Goal: Manage account settings

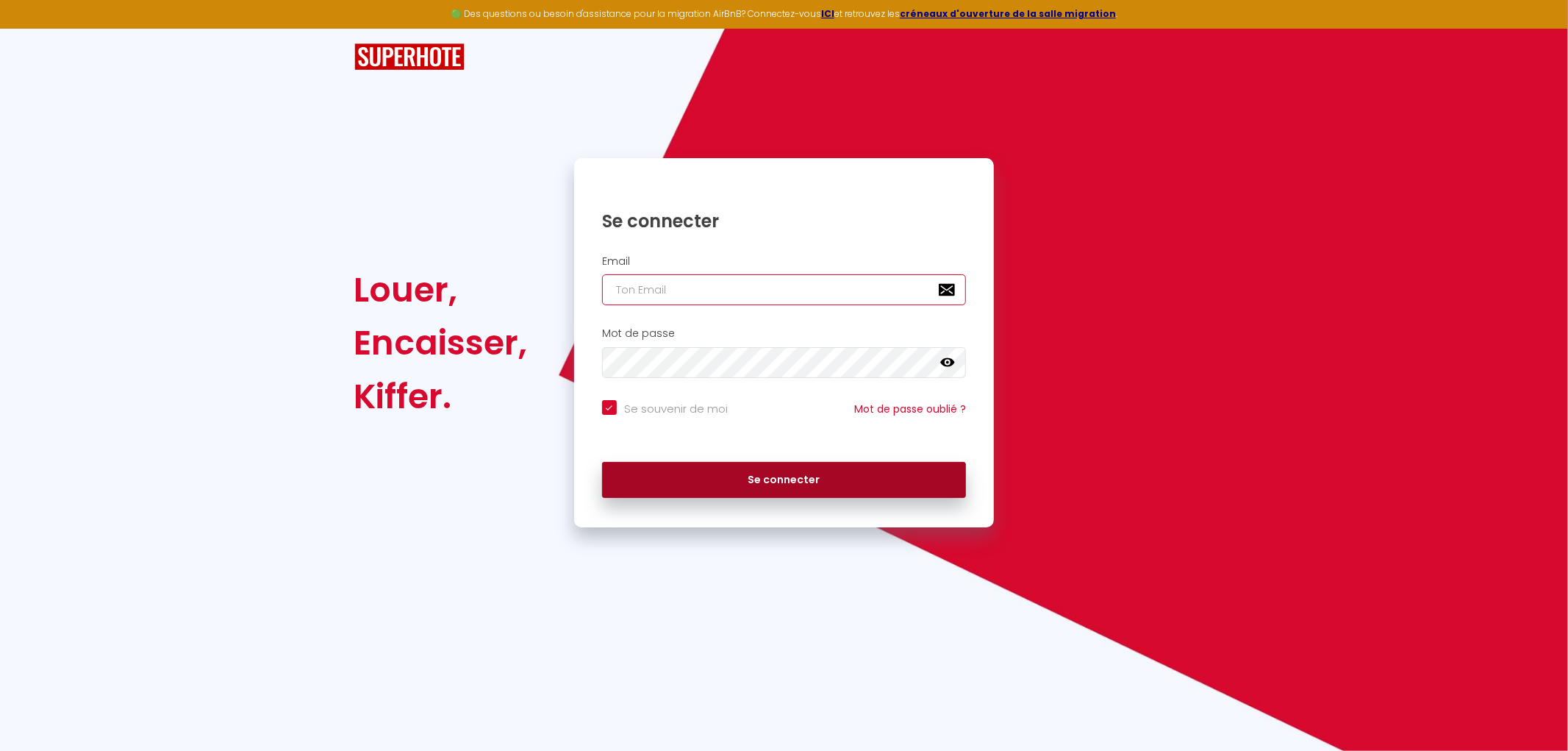
type input "[EMAIL_ADDRESS][DOMAIN_NAME]"
click at [756, 471] on button "Se connecter" at bounding box center [784, 480] width 365 height 37
checkbox input "true"
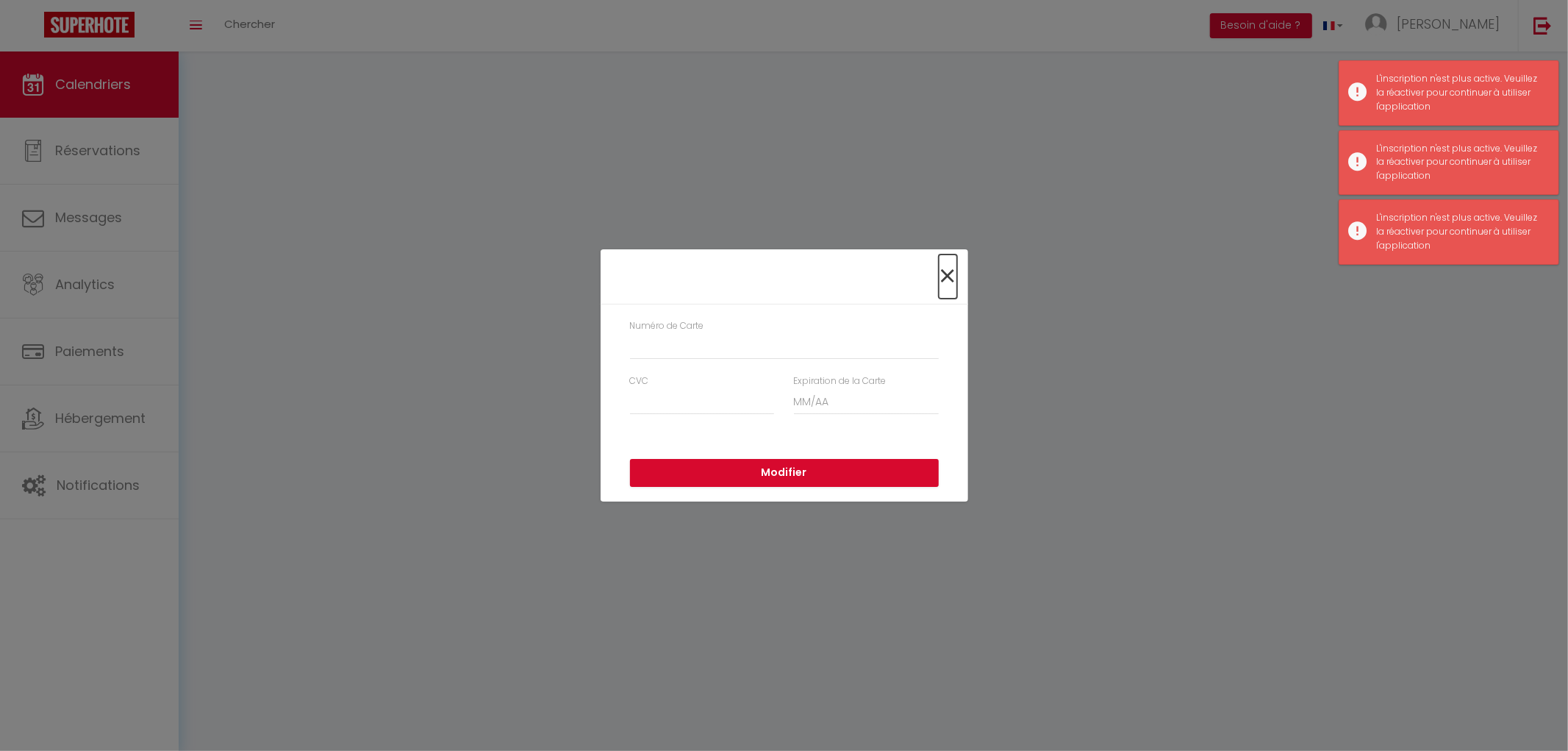
click at [940, 288] on span "×" at bounding box center [948, 277] width 18 height 44
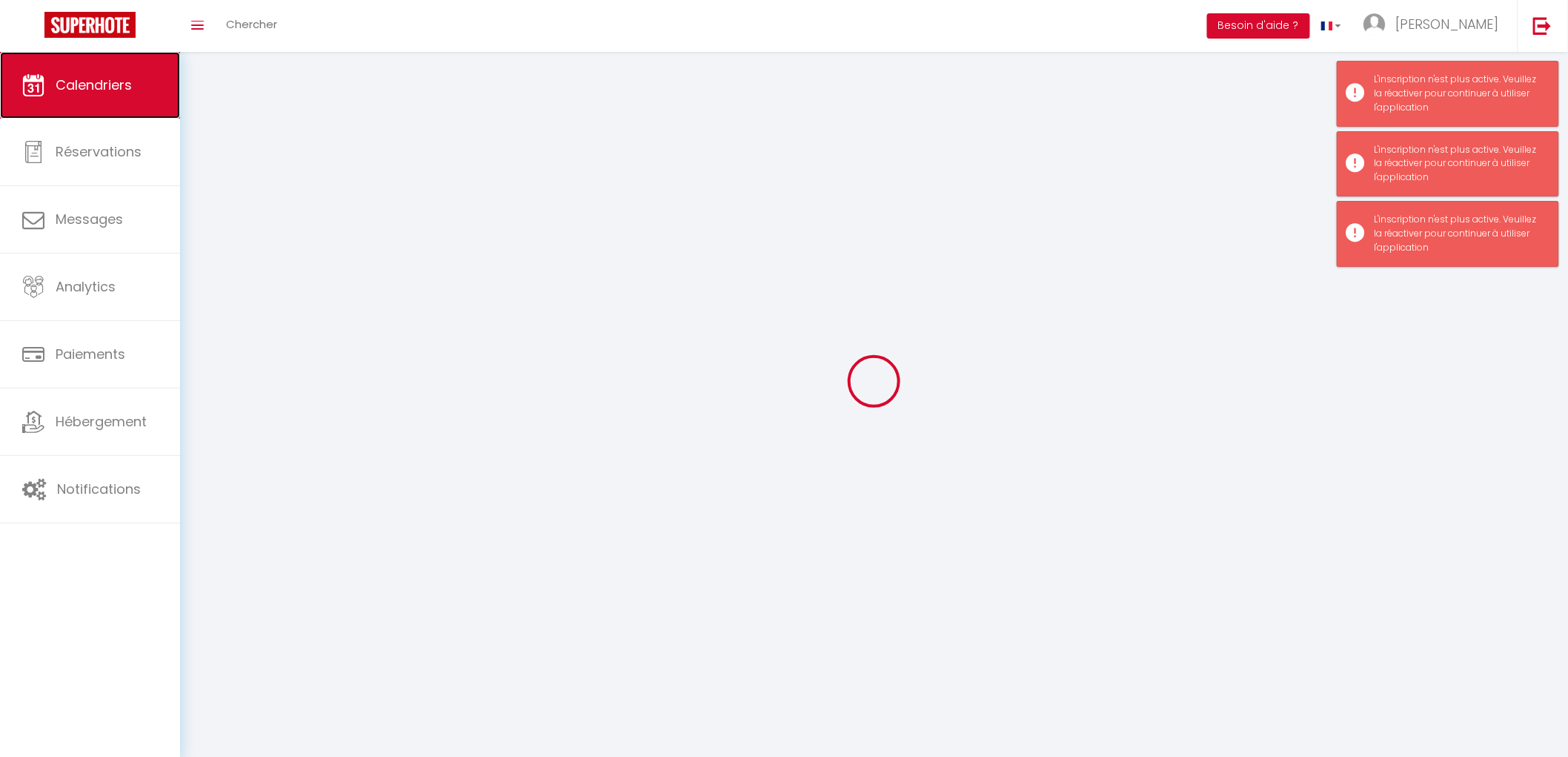
click at [87, 90] on span "Calendriers" at bounding box center [93, 85] width 76 height 19
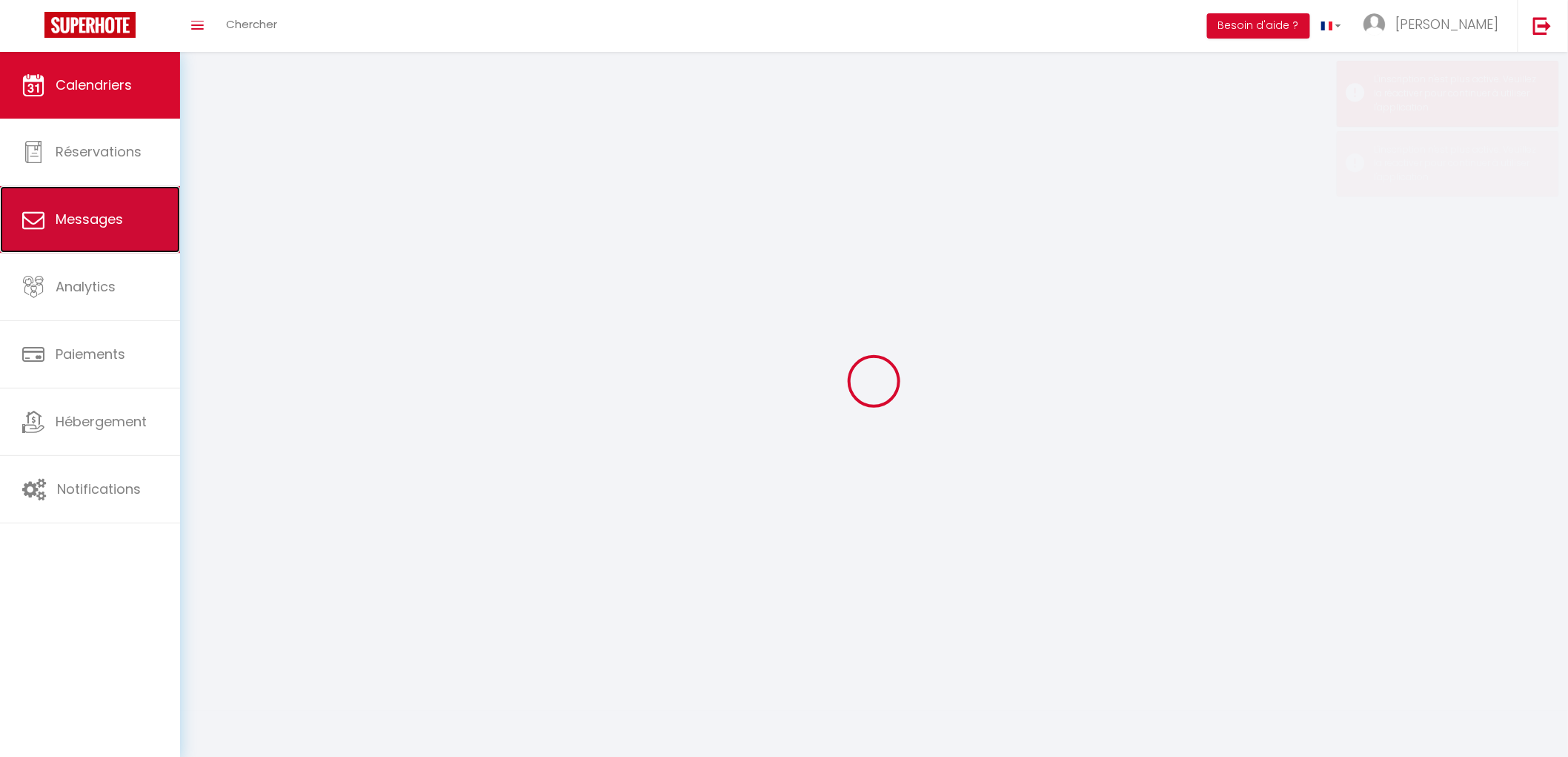
click at [55, 220] on link "Messages" at bounding box center [90, 220] width 180 height 67
select select "message"
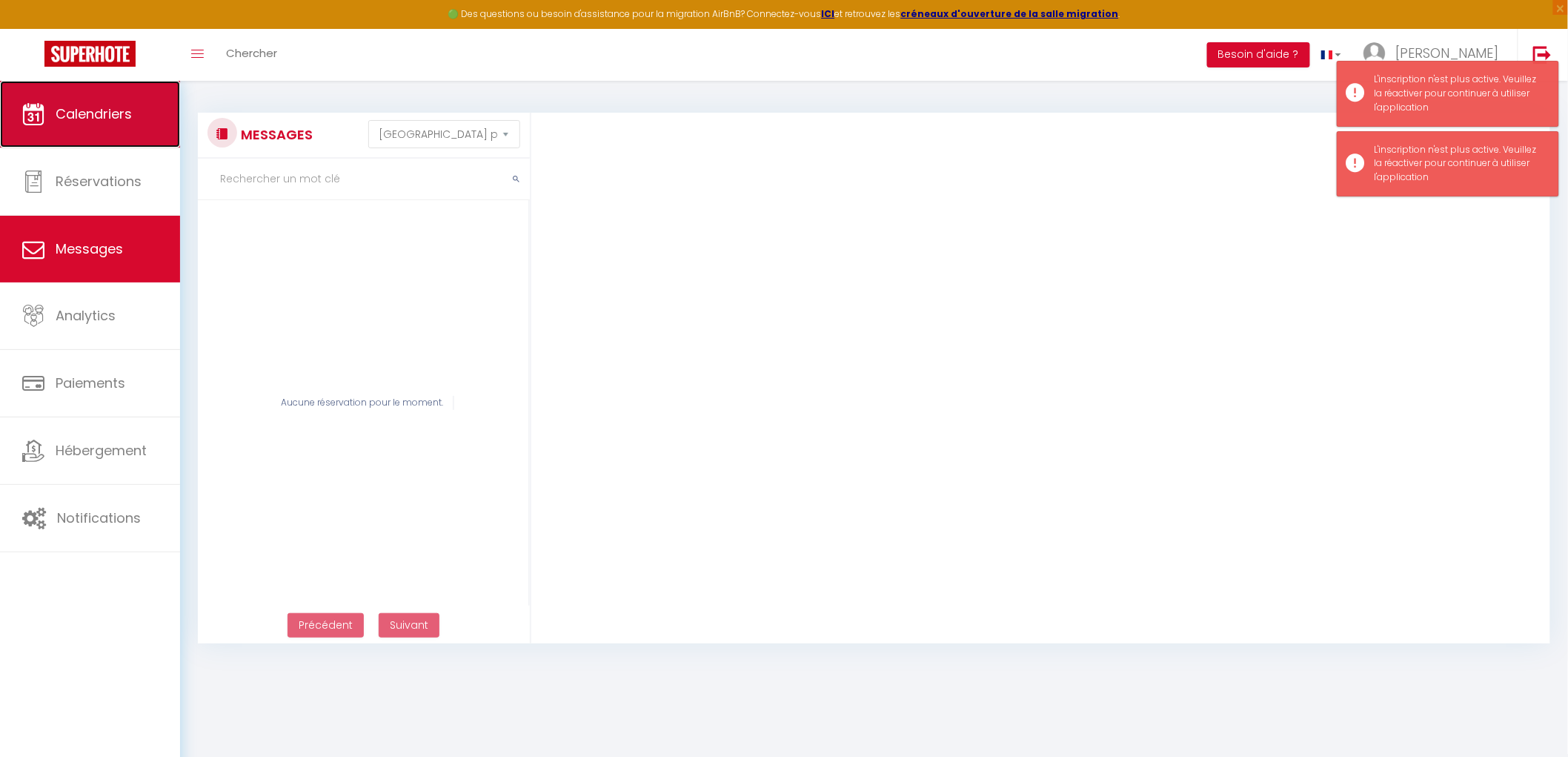
click at [116, 91] on link "Calendriers" at bounding box center [90, 114] width 180 height 67
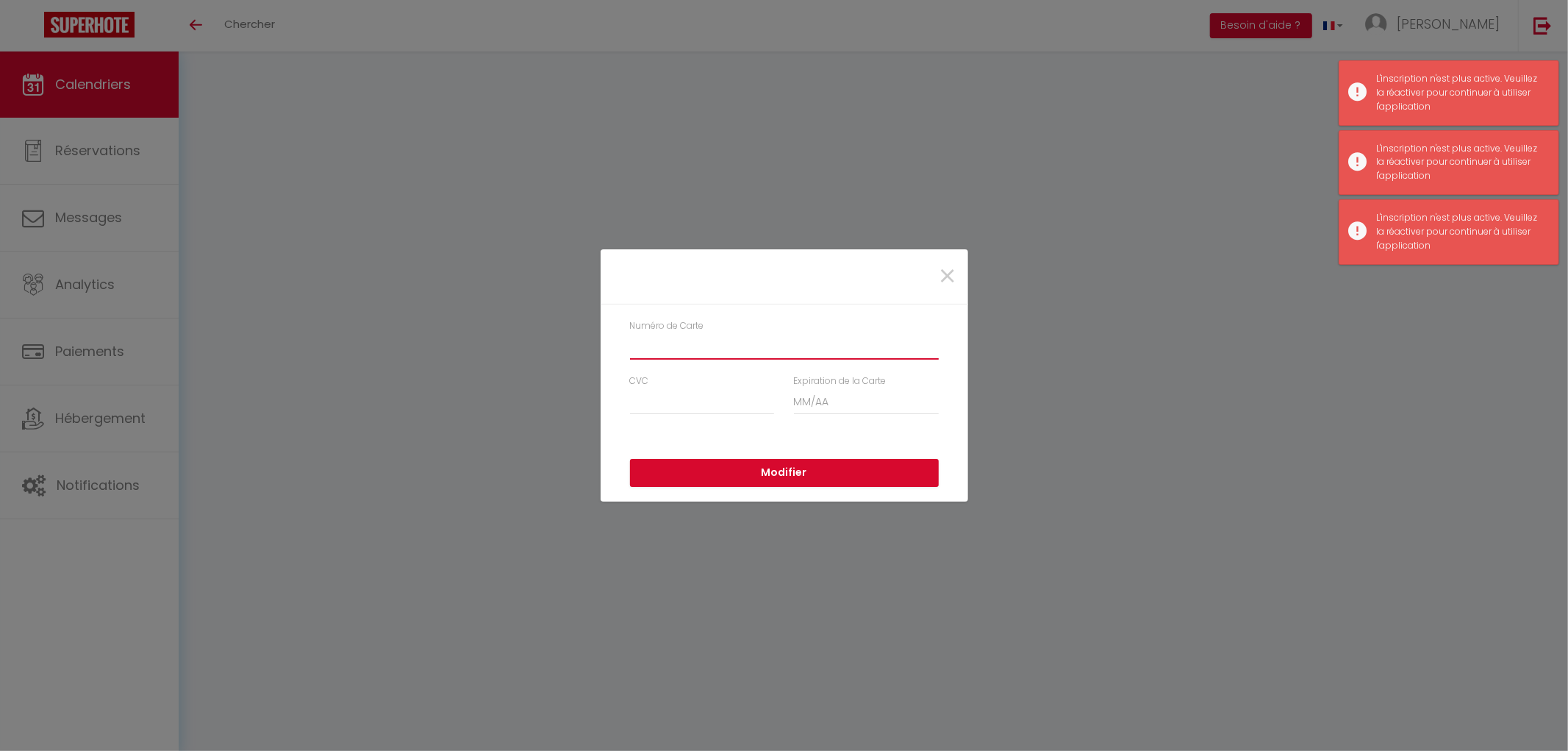
click at [862, 347] on input "Numéro de Carte" at bounding box center [784, 347] width 309 height 27
click at [946, 275] on span "×" at bounding box center [948, 277] width 18 height 44
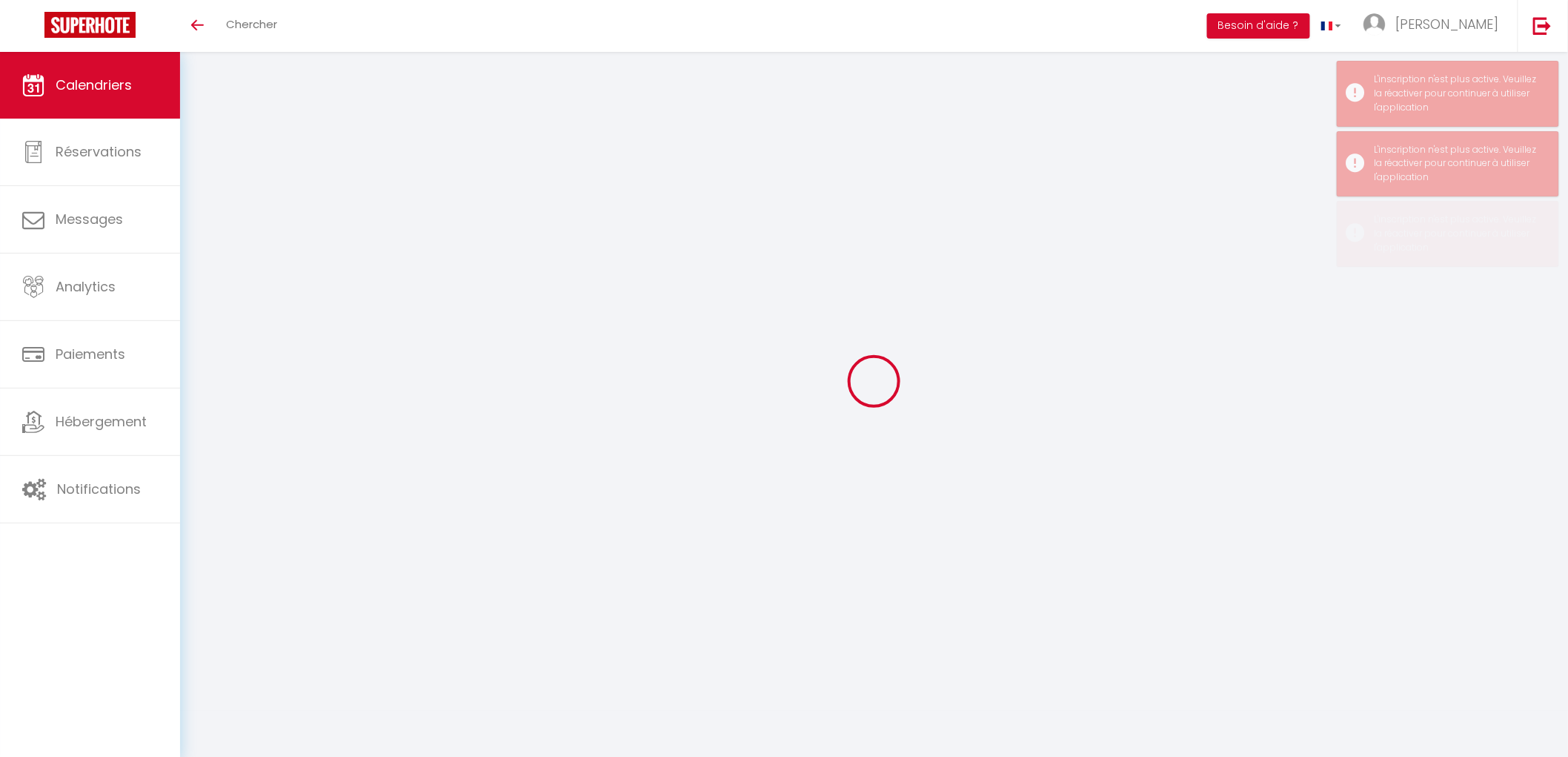
scroll to position [52, 0]
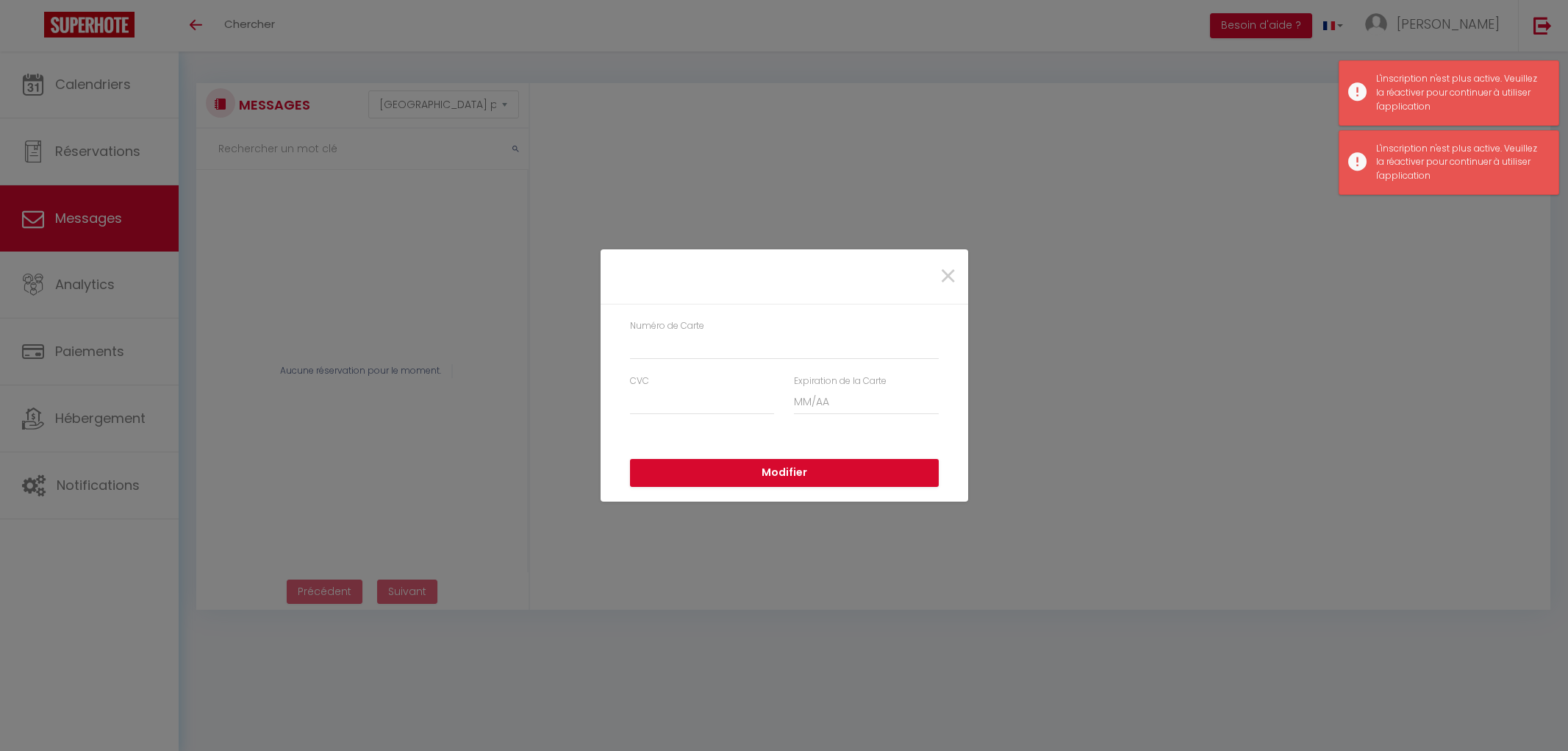
select select "message"
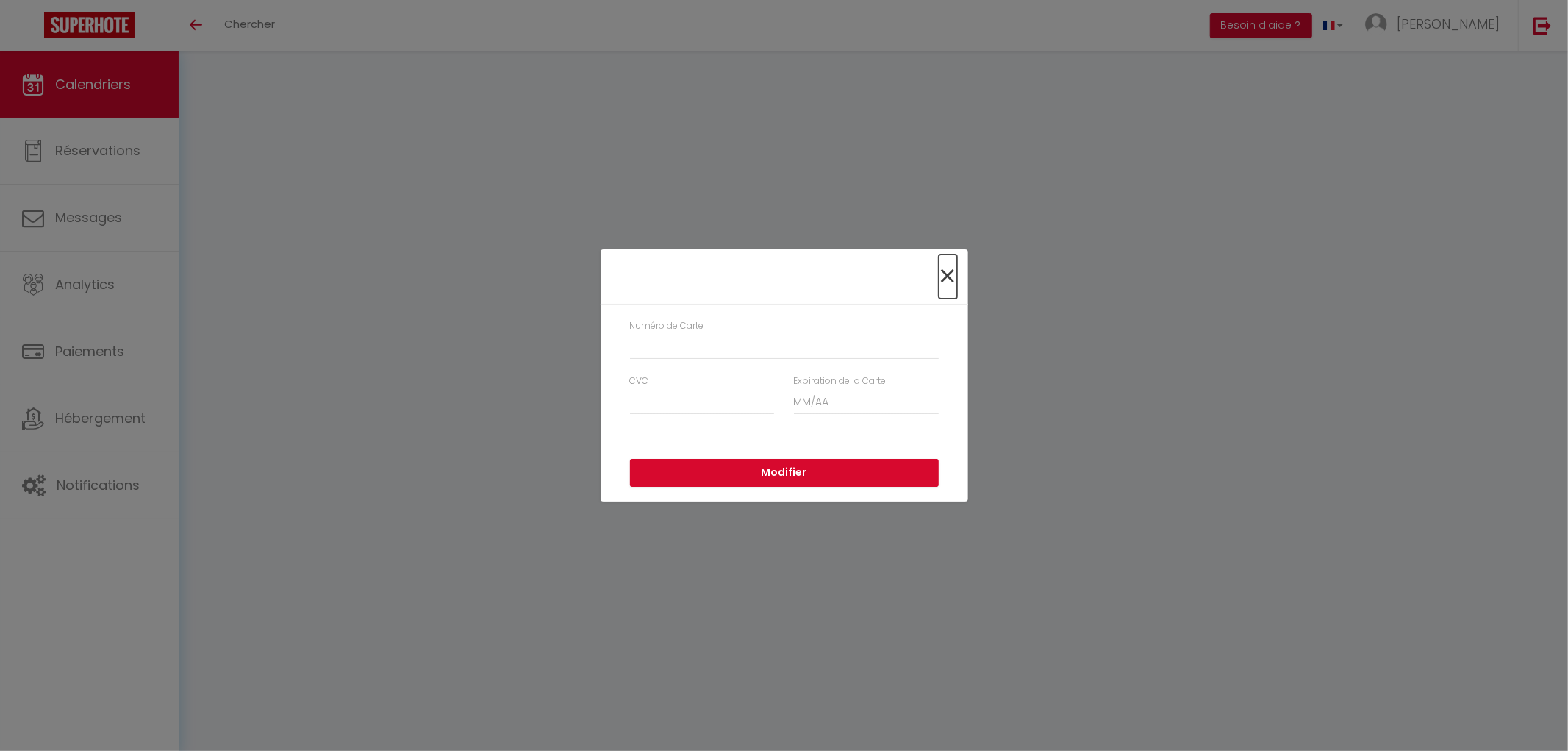
click at [954, 275] on span "×" at bounding box center [948, 277] width 18 height 44
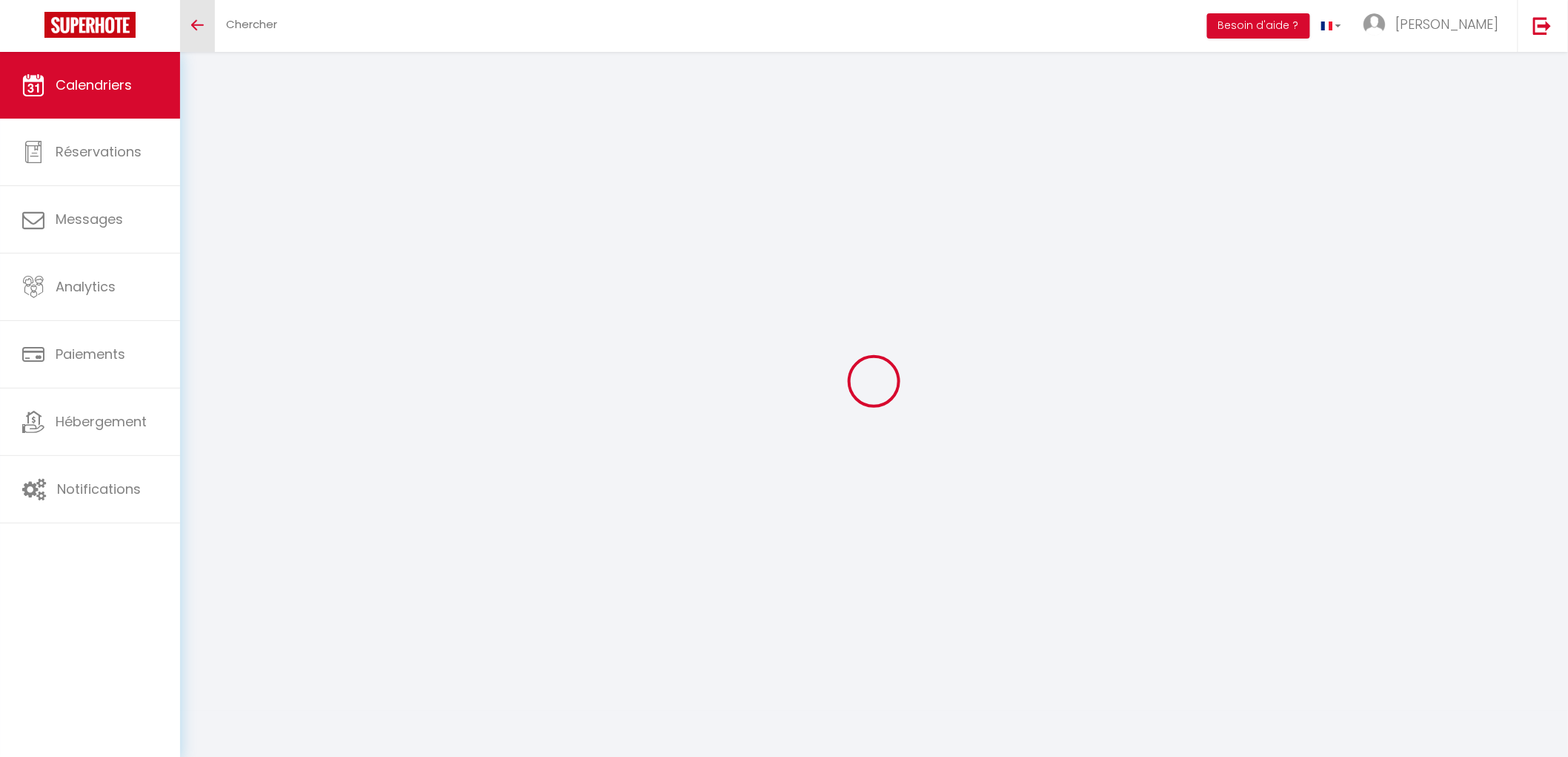
click at [187, 16] on link "Toggle menubar" at bounding box center [197, 26] width 35 height 52
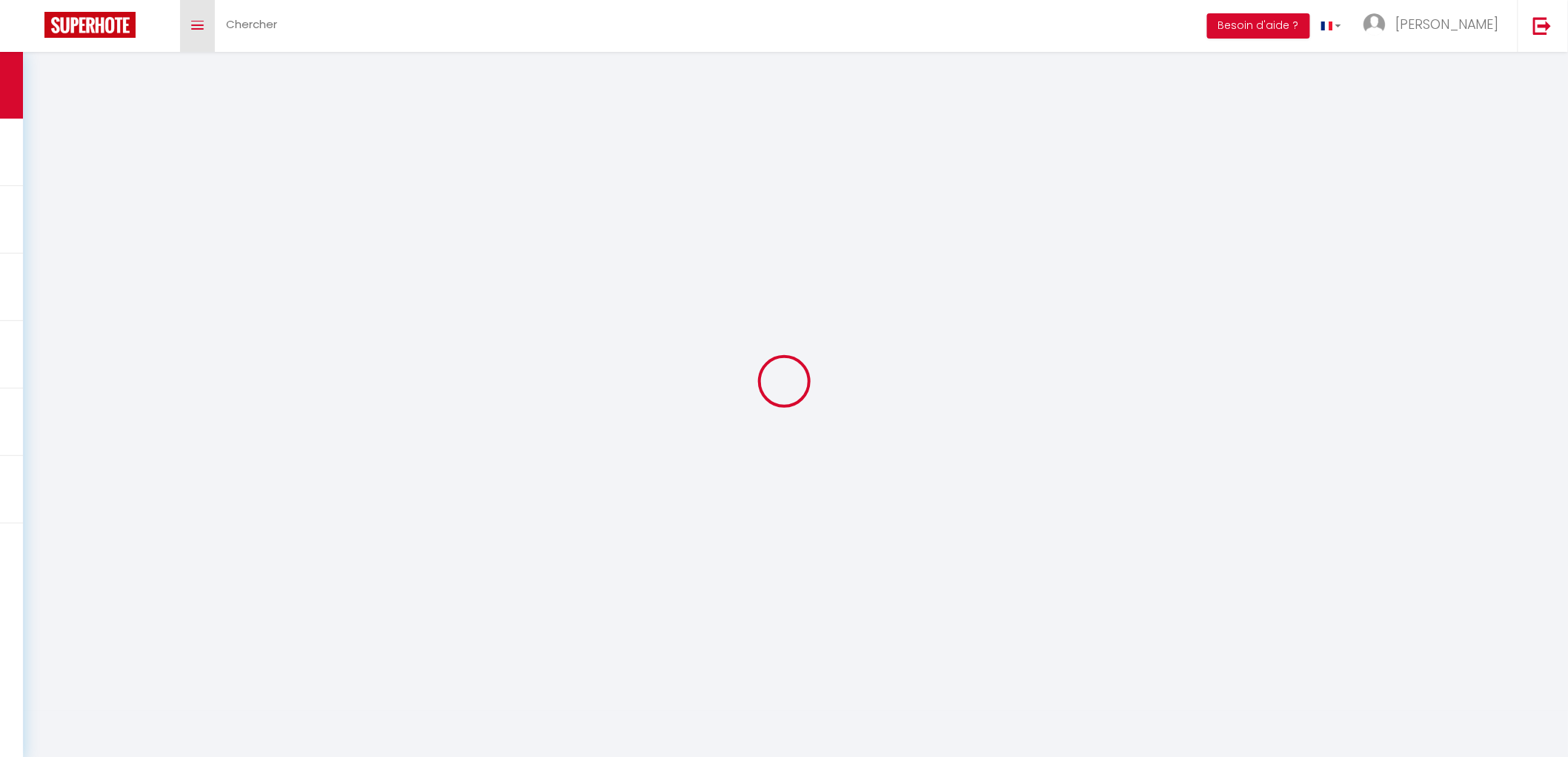
click at [187, 16] on link "Toggle menubar" at bounding box center [197, 26] width 35 height 52
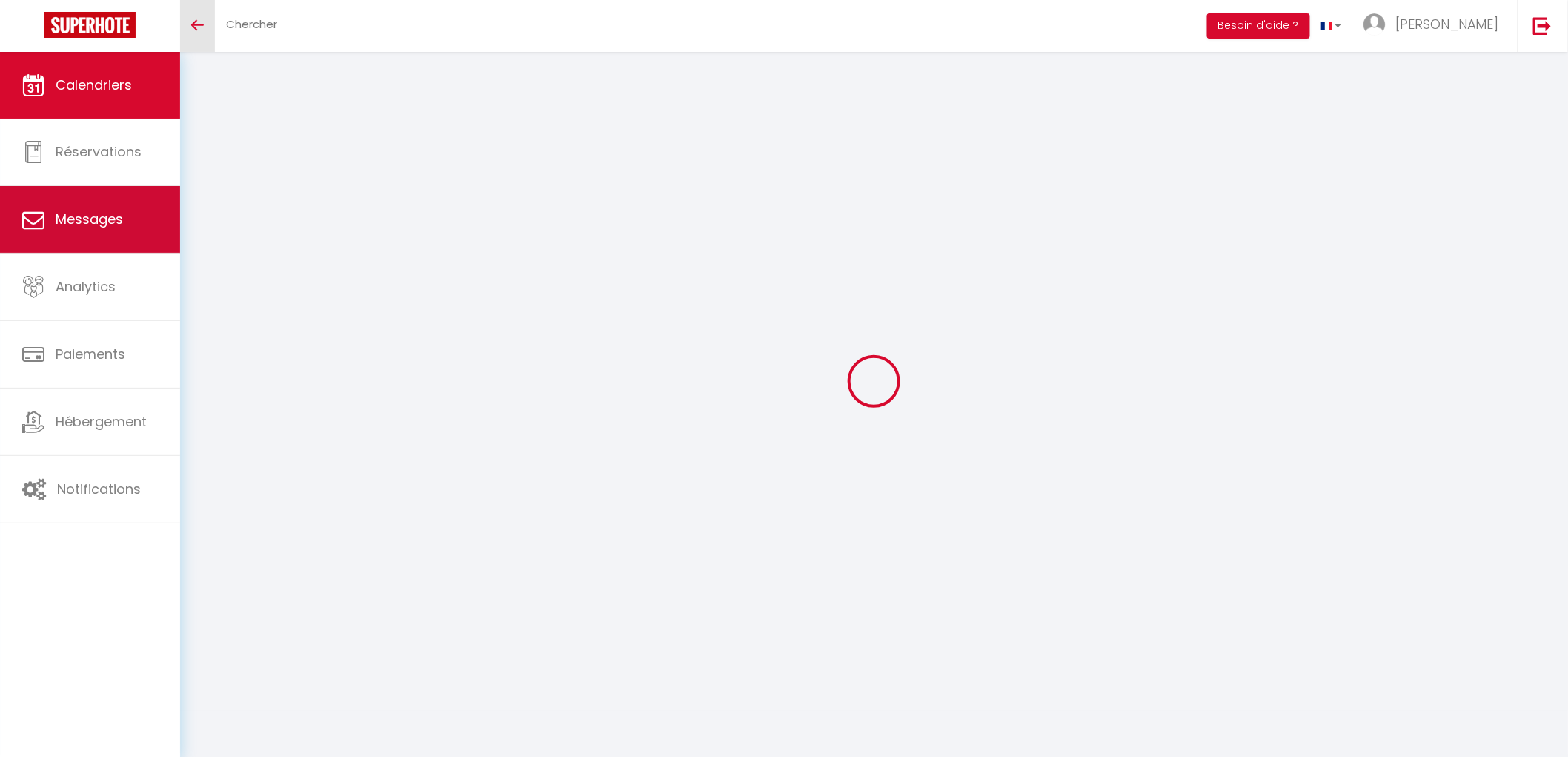
click at [105, 223] on span "Messages" at bounding box center [89, 219] width 67 height 19
select select "message"
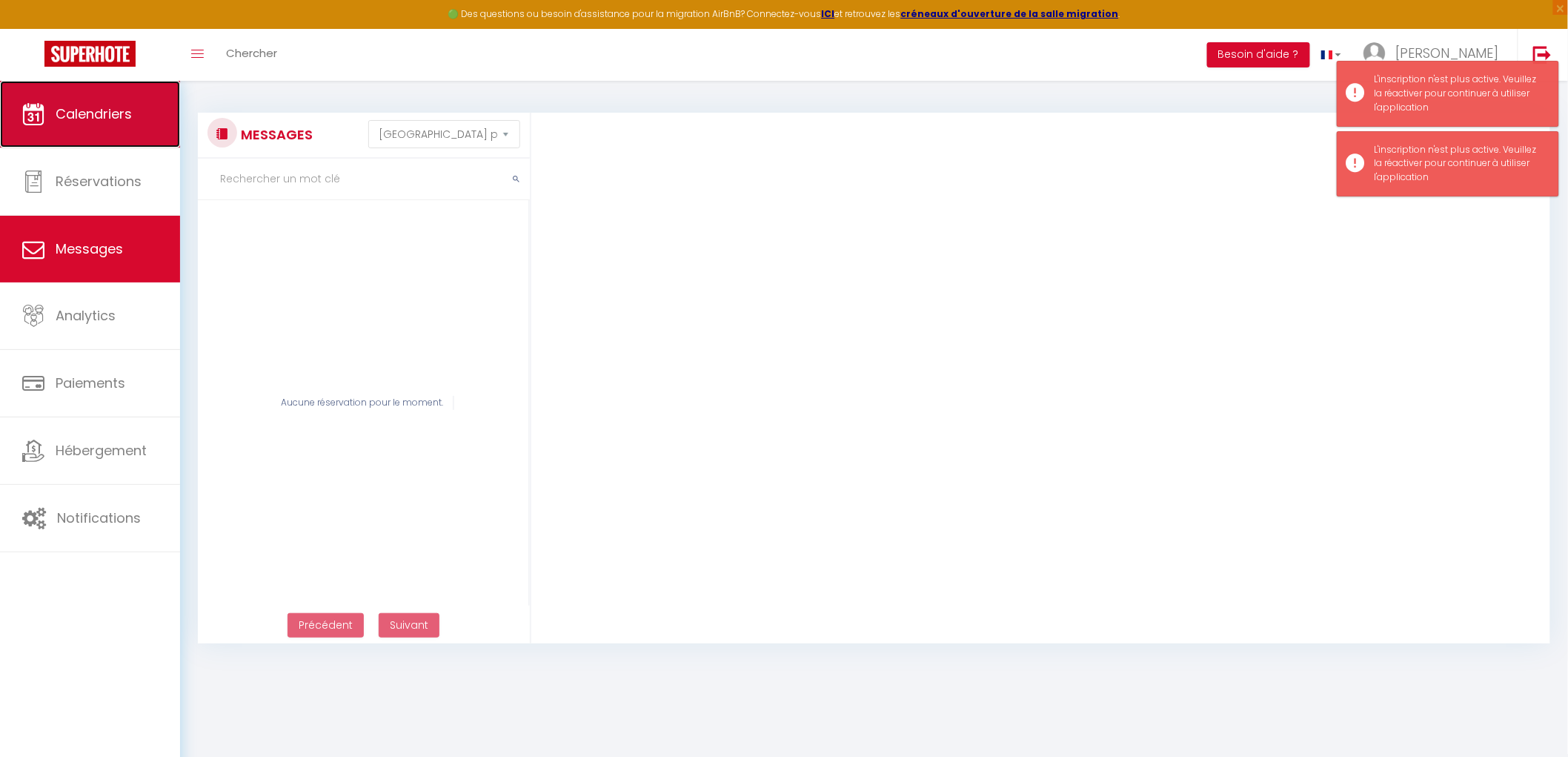
click at [111, 126] on link "Calendriers" at bounding box center [90, 114] width 180 height 67
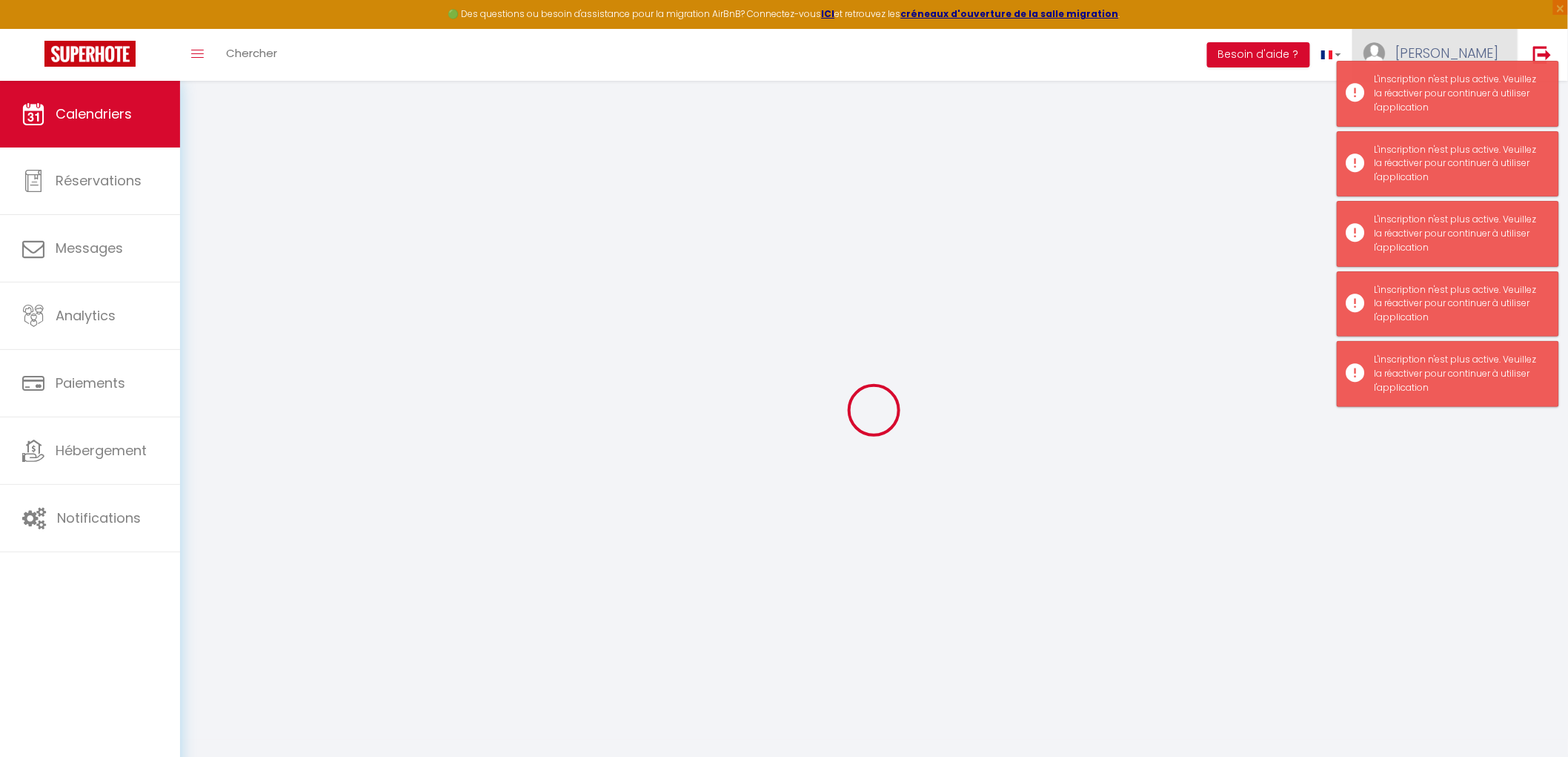
click at [1458, 45] on span "[PERSON_NAME]" at bounding box center [1447, 53] width 104 height 19
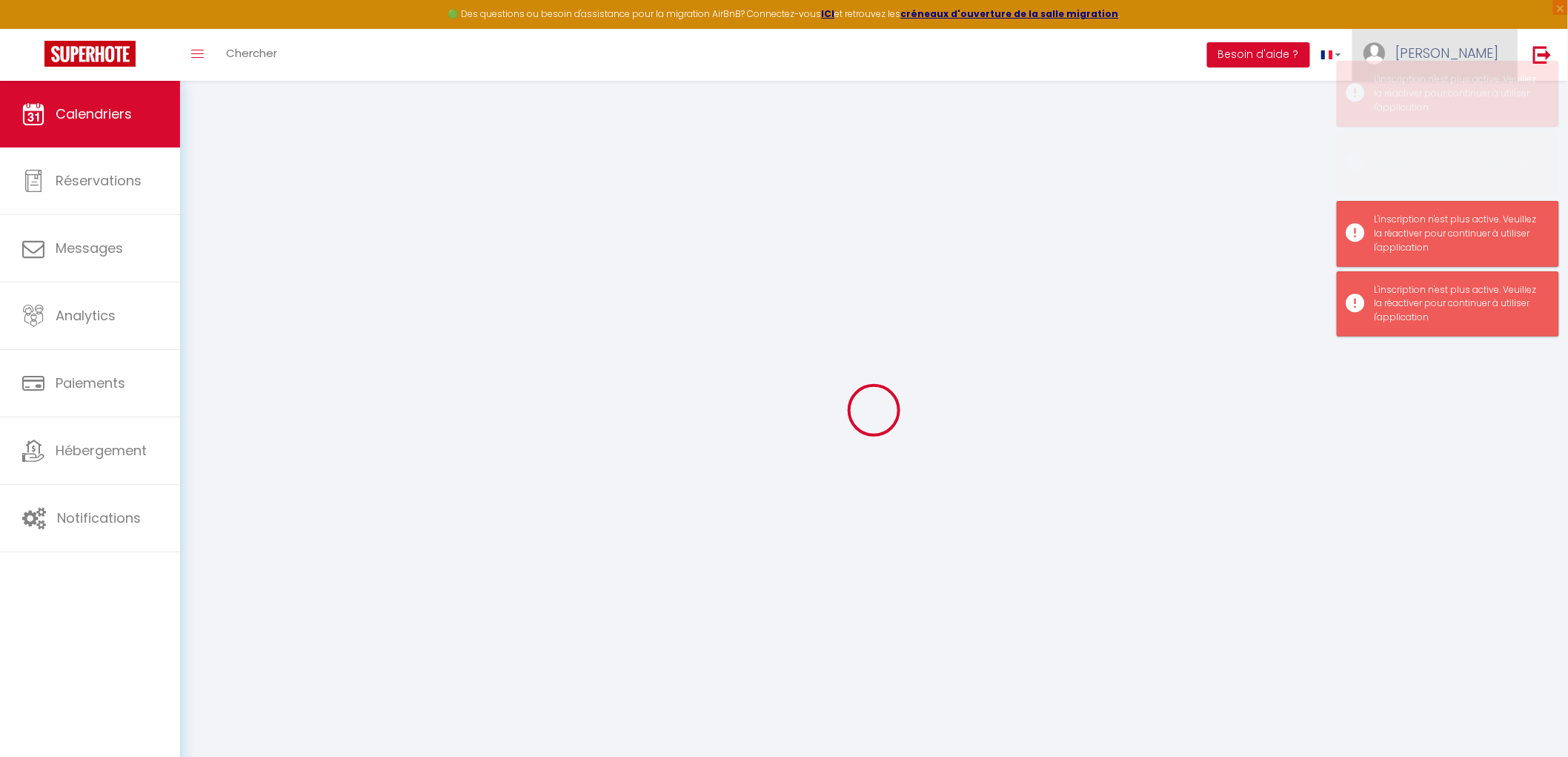
click at [1458, 45] on span "[PERSON_NAME]" at bounding box center [1447, 53] width 104 height 19
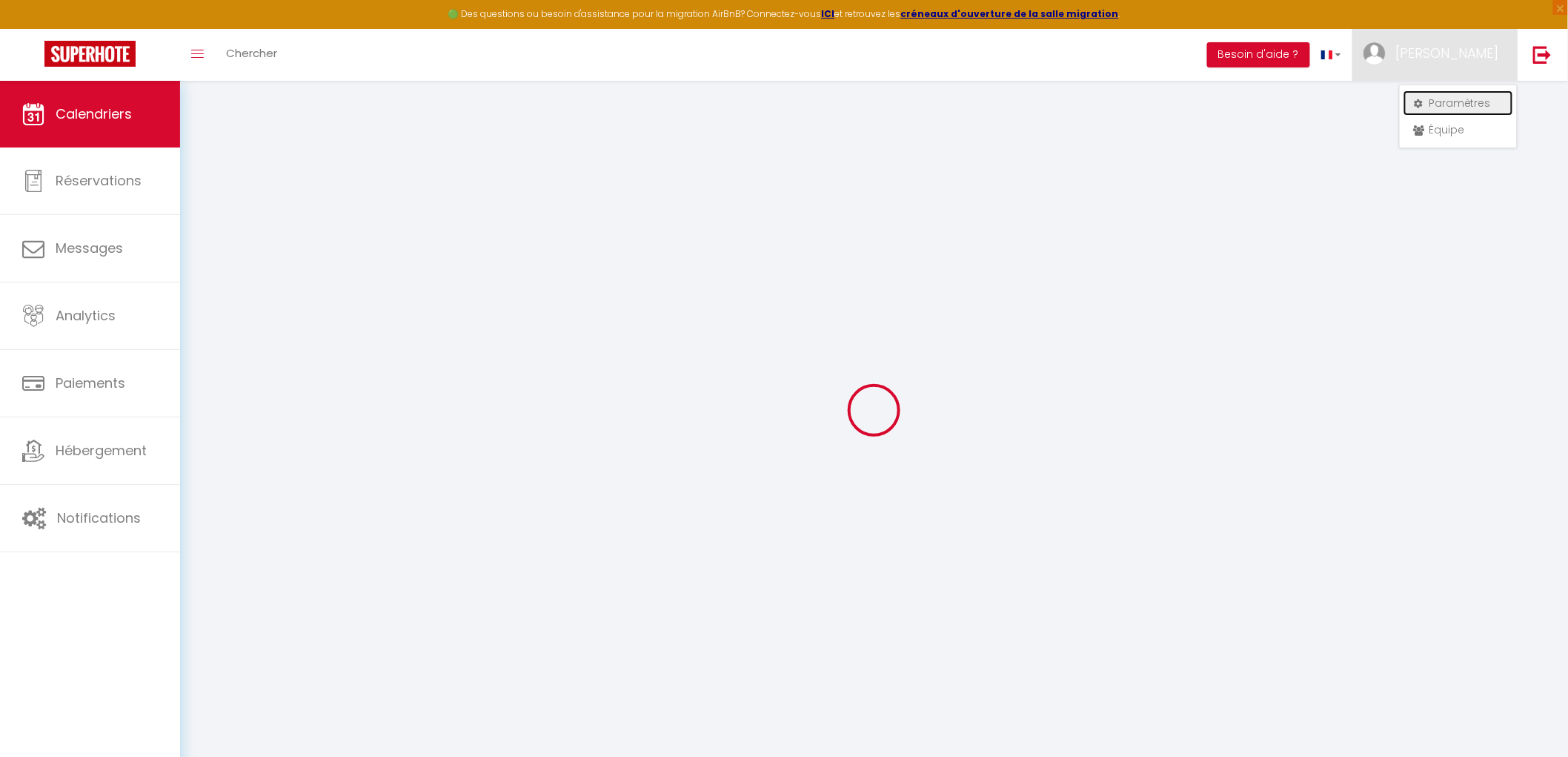
click at [1431, 91] on link "Paramètres" at bounding box center [1458, 103] width 110 height 25
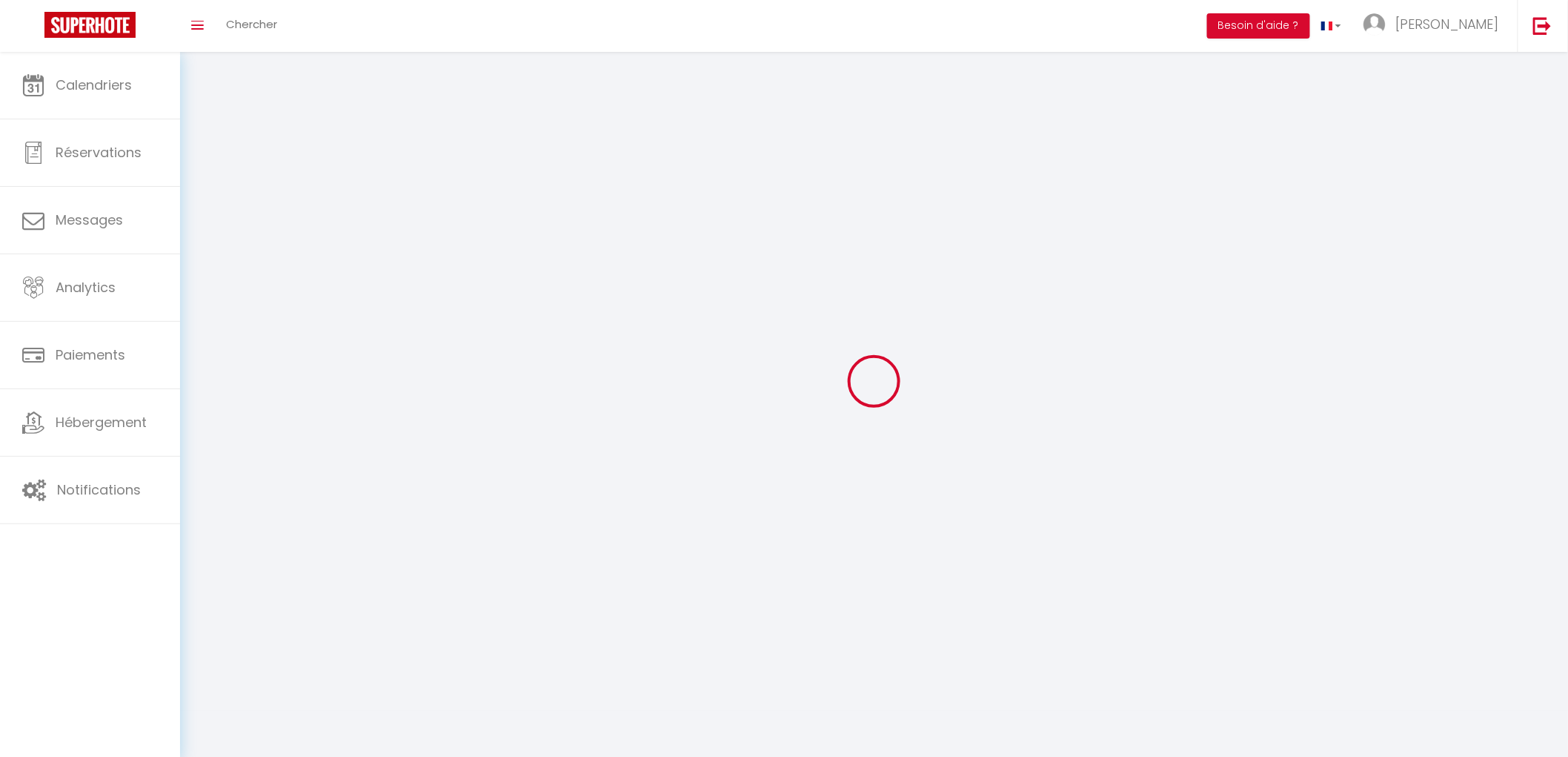
type input "[PERSON_NAME]"
type input "01 78 85 39 16"
type input "[STREET_ADDRESS]"
type input "91370"
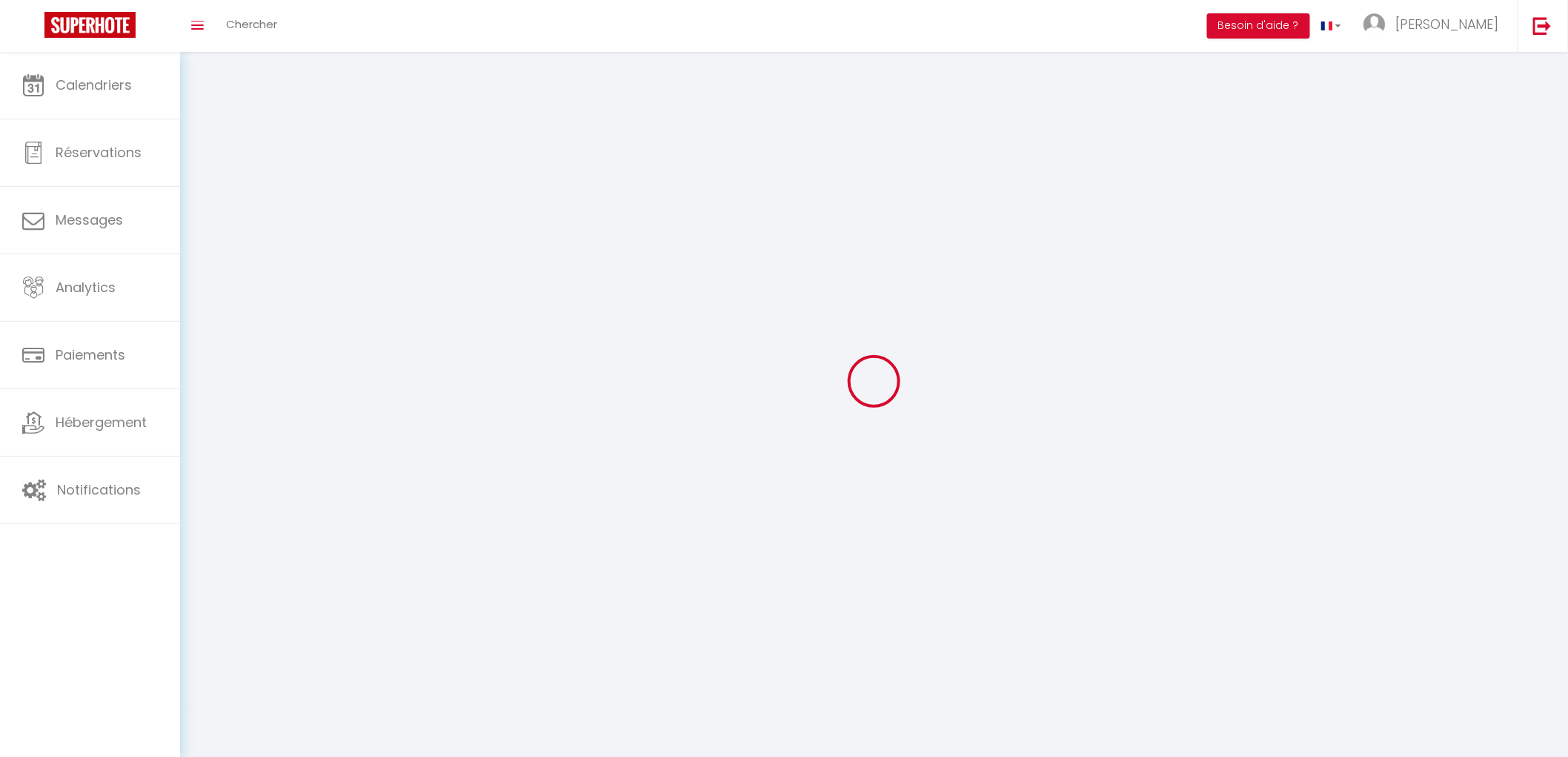
type input "VERRIERES LE BUISSON"
type input "LBHidGlgDuTN2sjqJ9maAg28j"
type input "jWuY1q5lOqeZCY4xJzKifclK1"
select select "28"
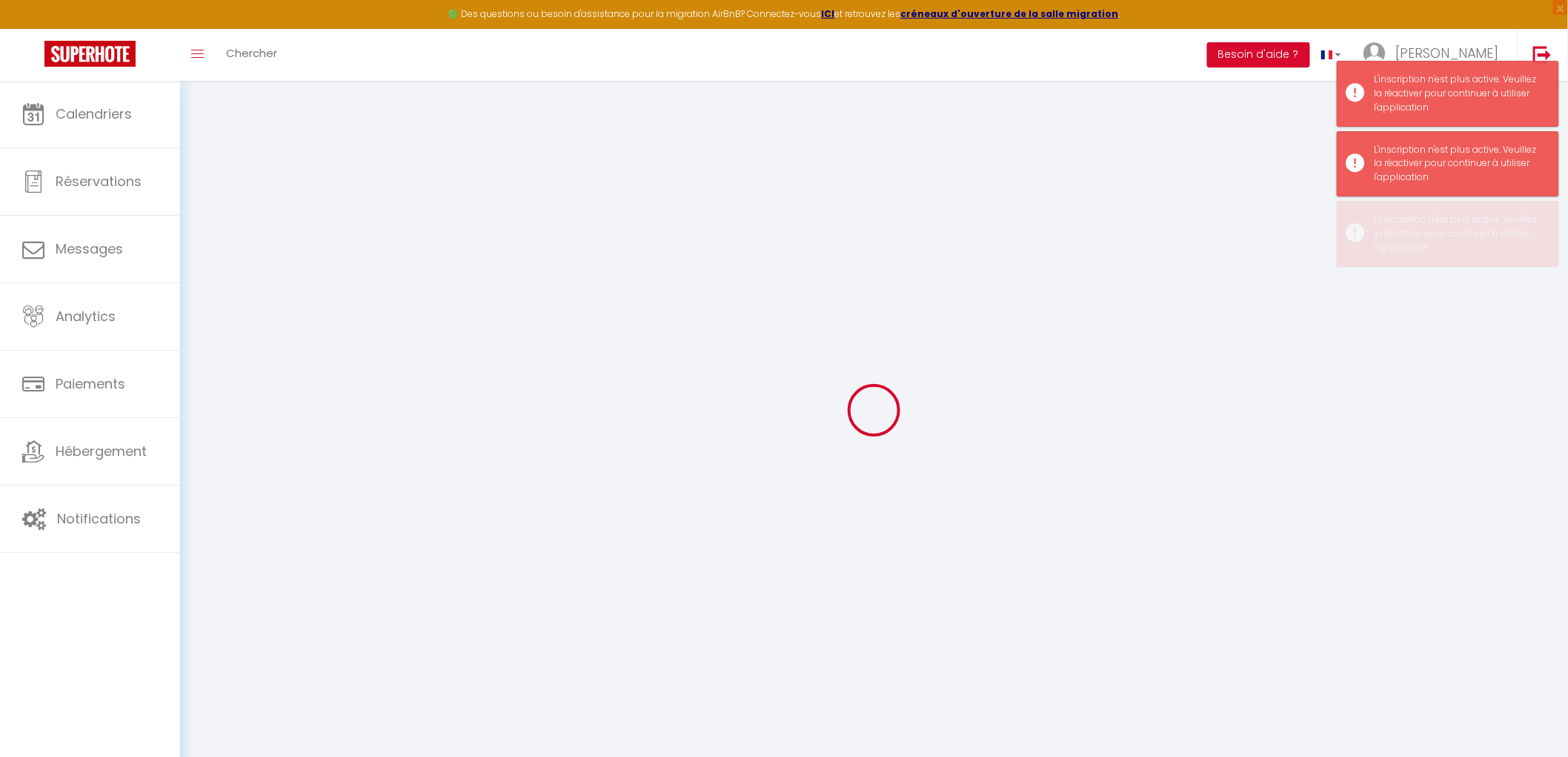
type input "LBHidGlgDuTN2sjqJ9maAg28j"
type input "jWuY1q5lOqeZCY4xJzKifclK1"
type input "[URL][DOMAIN_NAME]"
select select "fr"
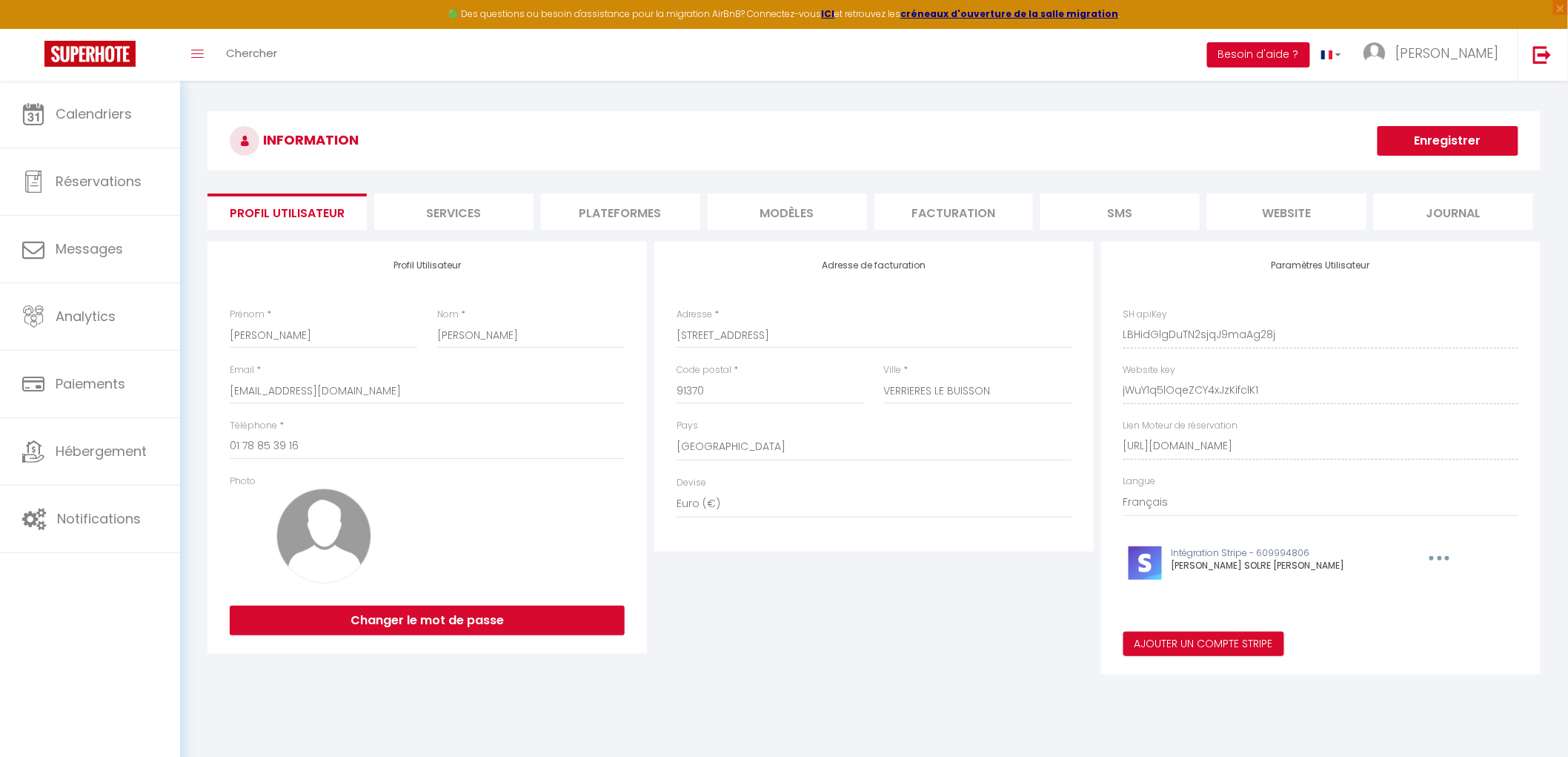
click at [1311, 52] on button "Besoin d'aide ?" at bounding box center [1259, 55] width 103 height 25
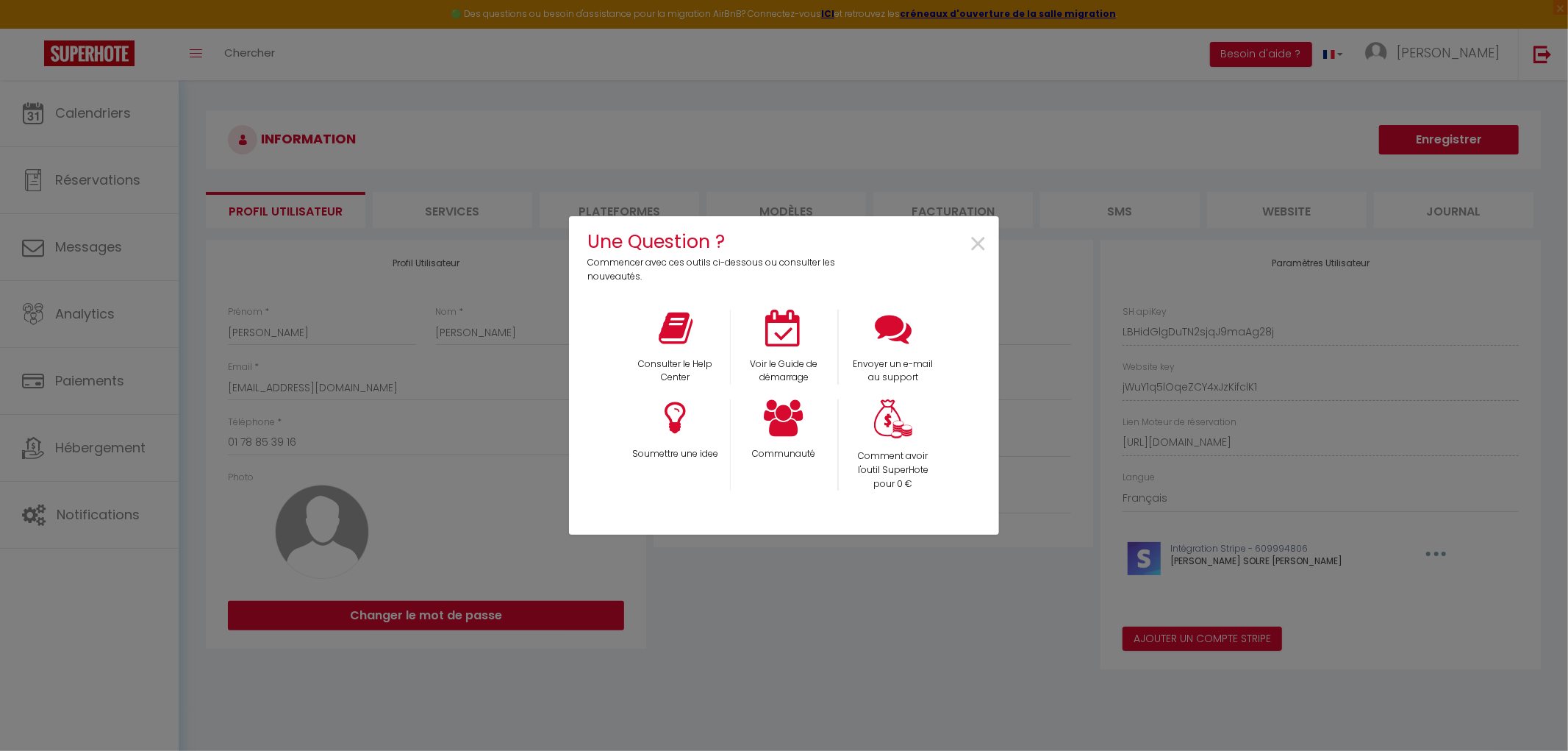
click at [1305, 155] on div "Une Question ? Commencer avec ces outils ci-dessous ou consulter les nouveautés…" at bounding box center [784, 376] width 1568 height 751
click at [969, 248] on span "×" at bounding box center [978, 244] width 20 height 46
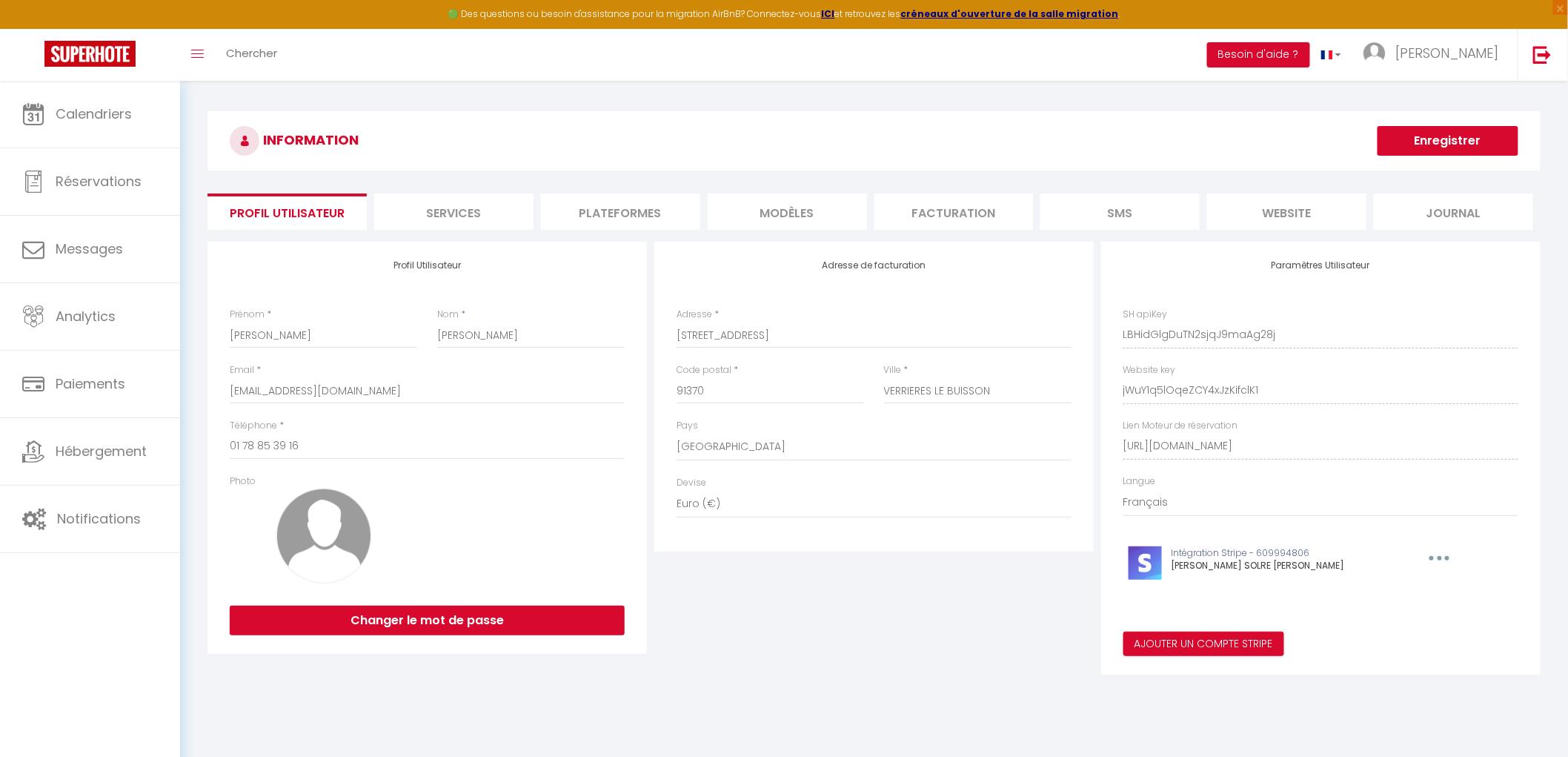
click at [467, 212] on li "Services" at bounding box center [454, 212] width 159 height 36
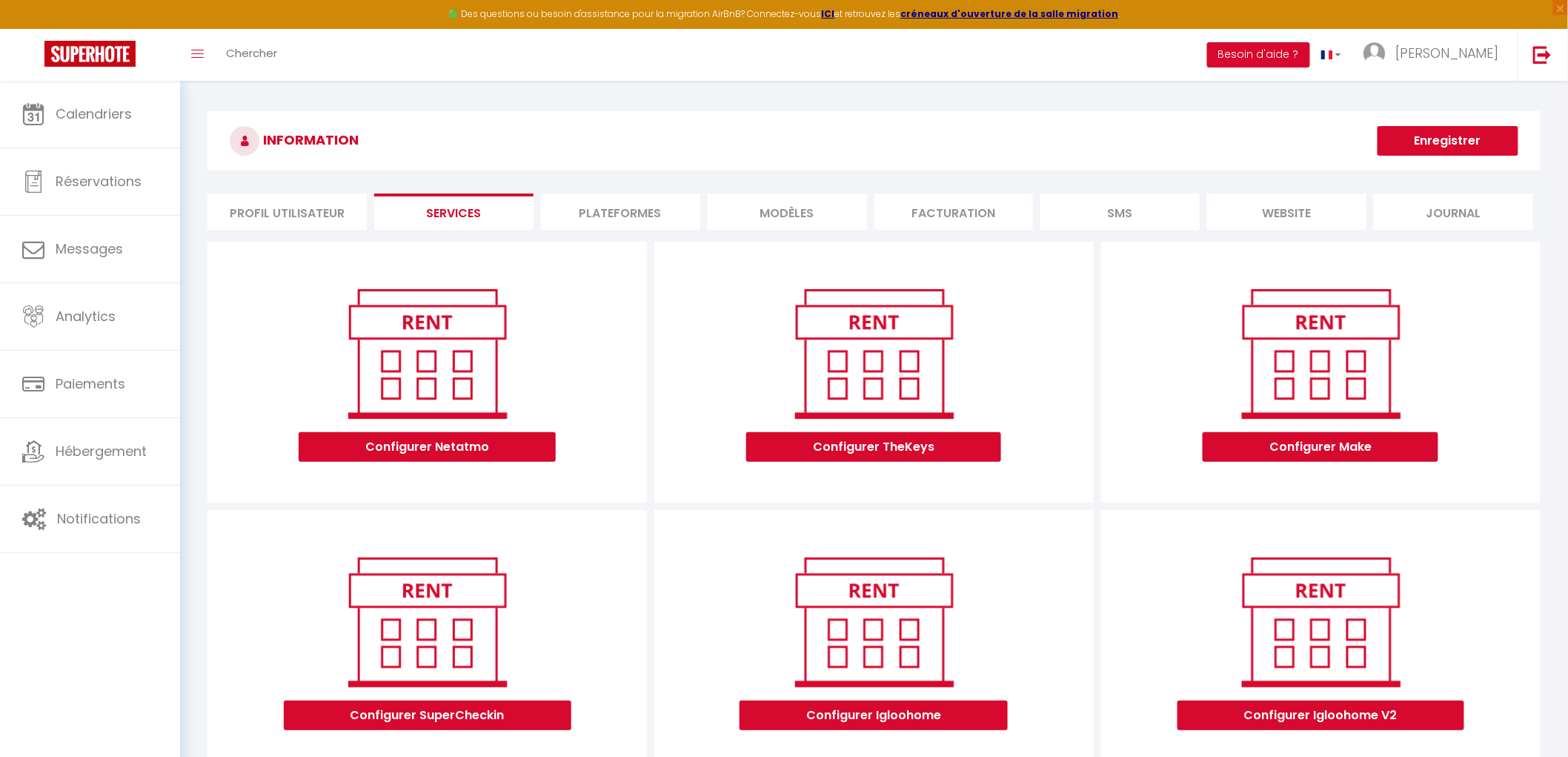
click at [860, 223] on li "MODÈLES" at bounding box center [787, 212] width 159 height 36
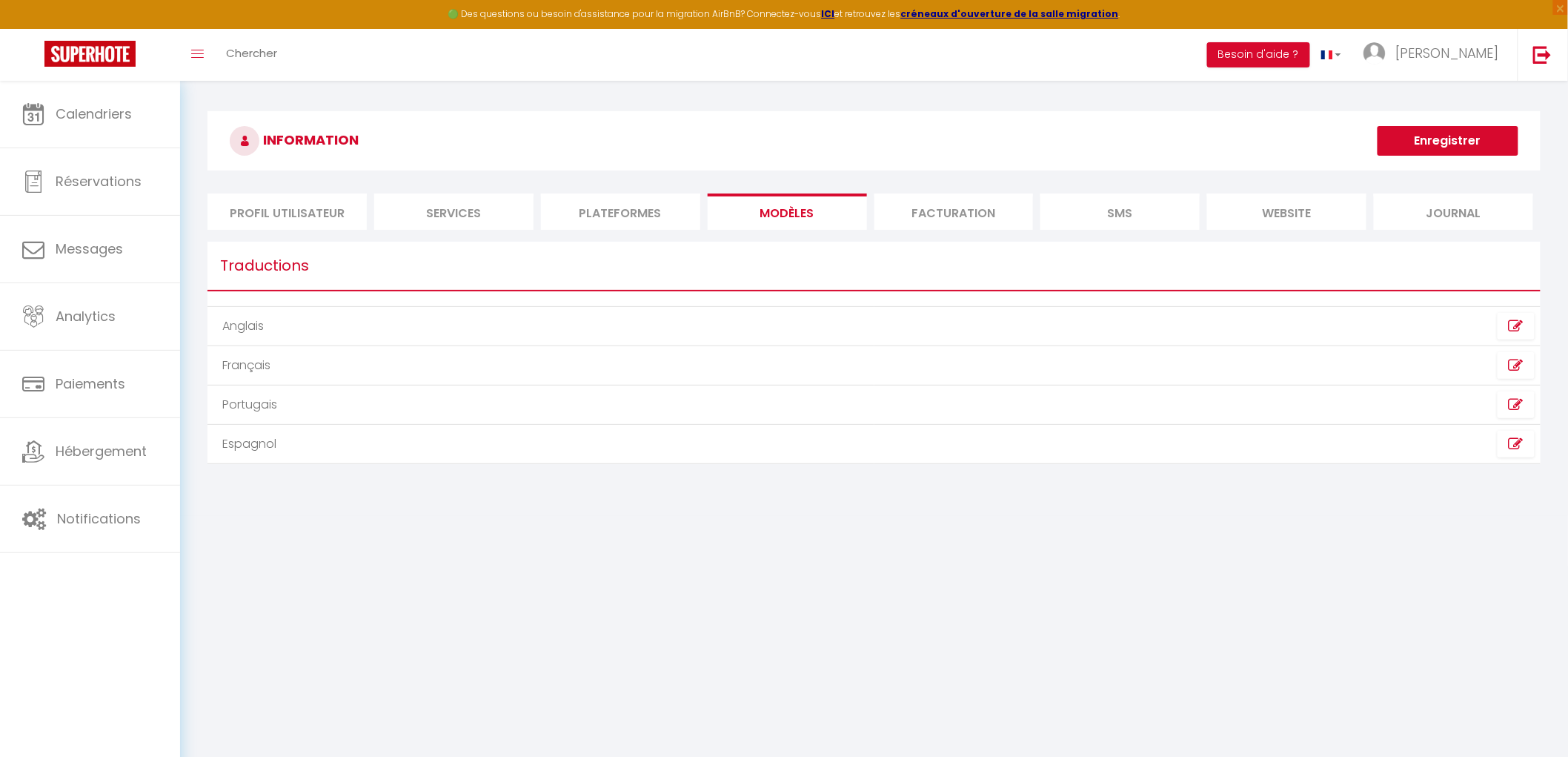
click at [908, 217] on li "Facturation" at bounding box center [954, 212] width 159 height 36
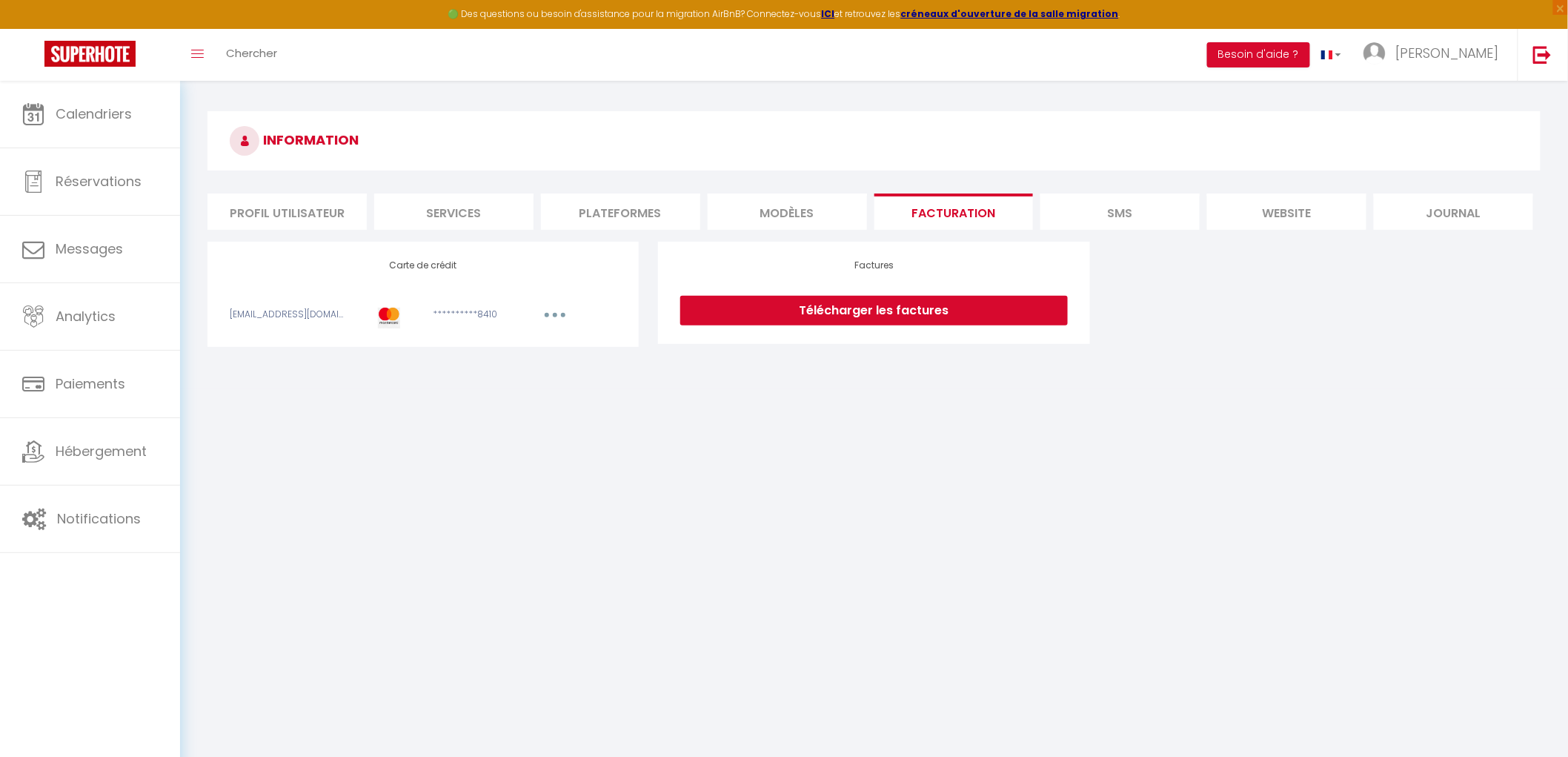
click at [557, 315] on button "button" at bounding box center [555, 317] width 42 height 19
click at [432, 312] on div "**********" at bounding box center [474, 318] width 102 height 20
click at [383, 307] on div "**********" at bounding box center [424, 295] width 387 height 68
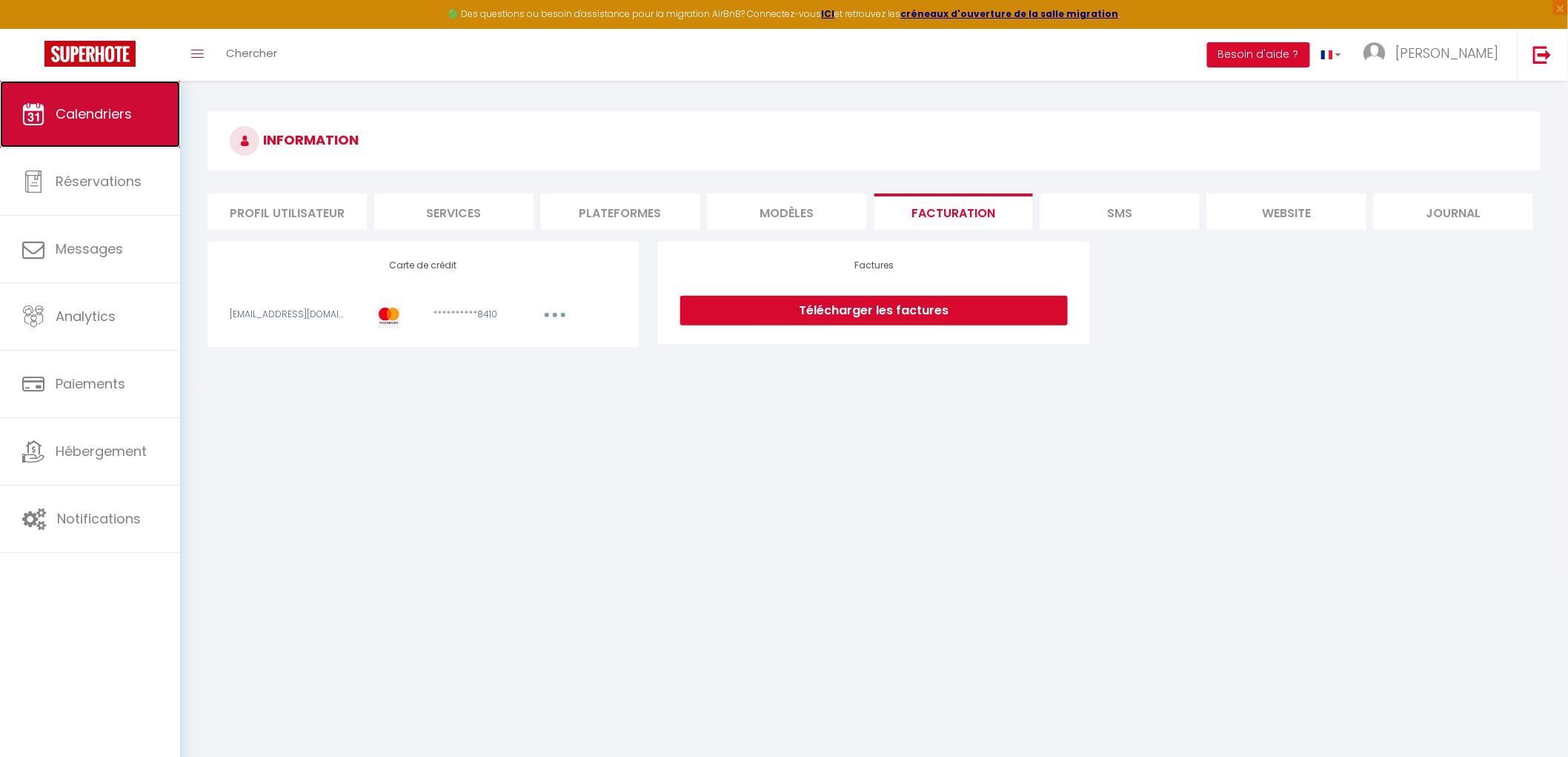
click at [47, 110] on link "Calendriers" at bounding box center [90, 114] width 180 height 67
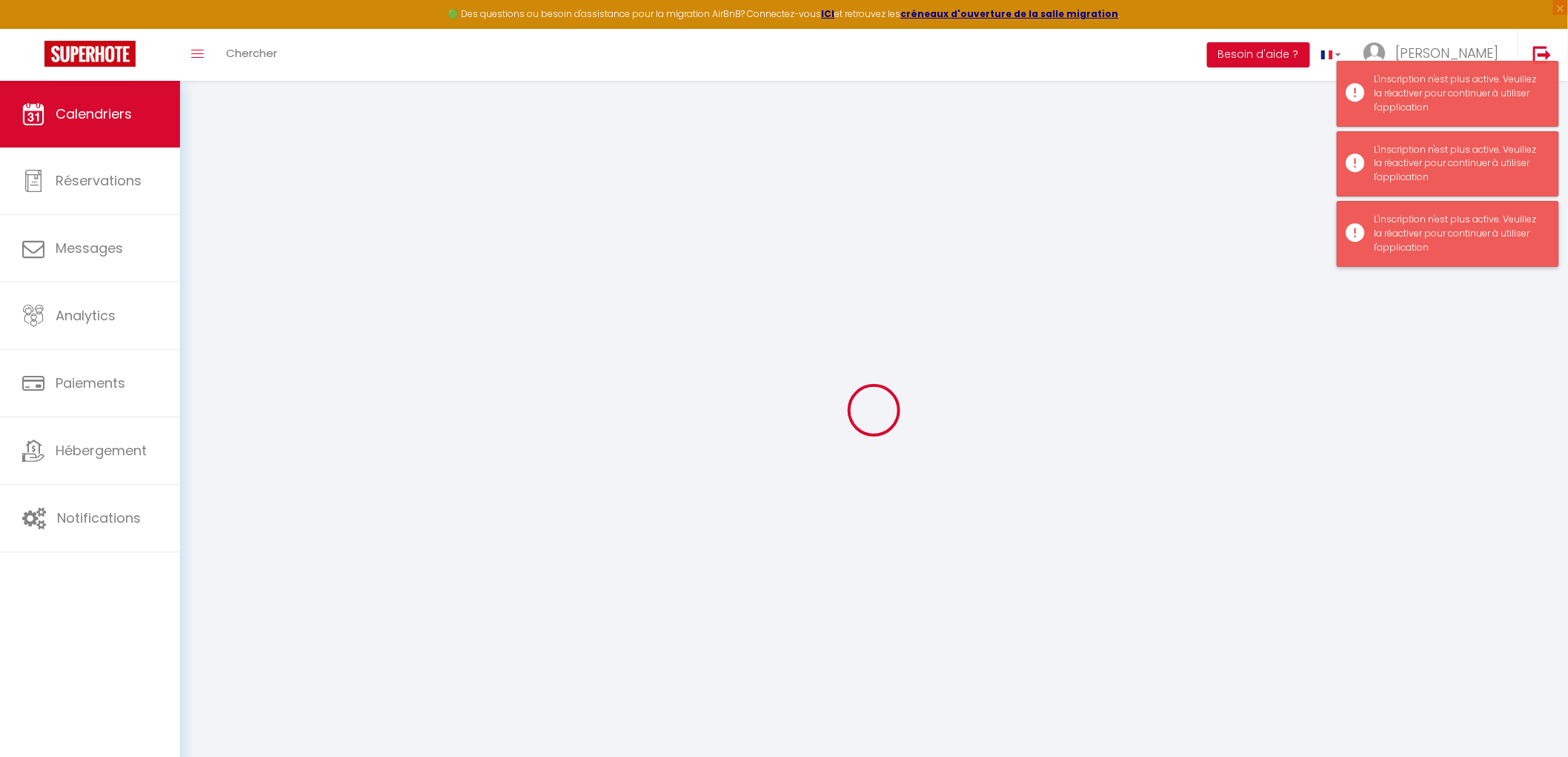
click at [1383, 221] on div "L'inscription n'est plus active. Veuillez la réactiver pour continuer à utilise…" at bounding box center [1459, 234] width 169 height 42
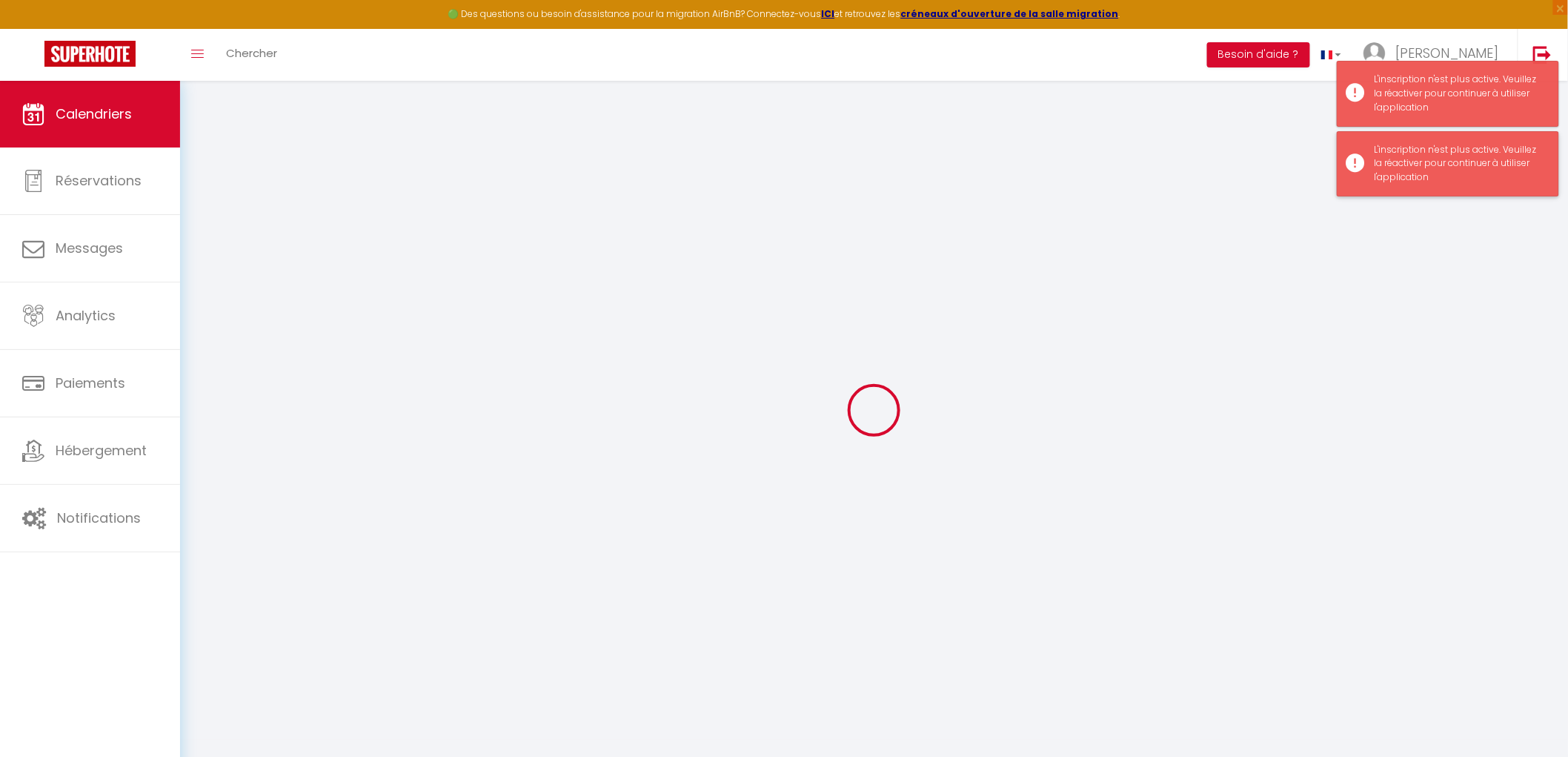
click at [1354, 152] on div "L'inscription n'est plus active. Veuillez la réactiver pour continuer à utilise…" at bounding box center [1448, 164] width 223 height 66
